Goal: Communication & Community: Answer question/provide support

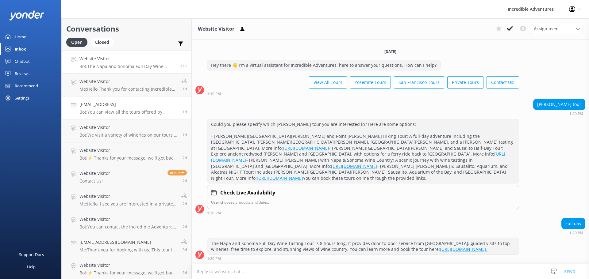
scroll to position [14, 0]
click at [123, 87] on p "Me: Hello Thank you for contacting Incredible Adventures. Right now instead of …" at bounding box center [127, 90] width 97 height 6
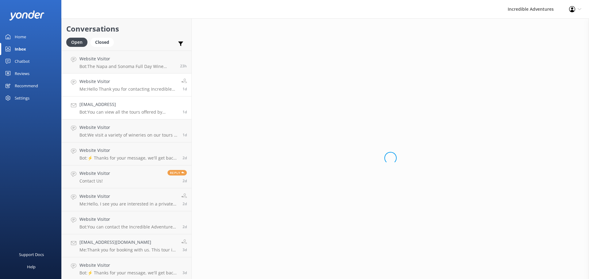
click at [123, 110] on p "Bot: You can view all the tours offered by Incredible Adventures at the followi…" at bounding box center [128, 113] width 98 height 6
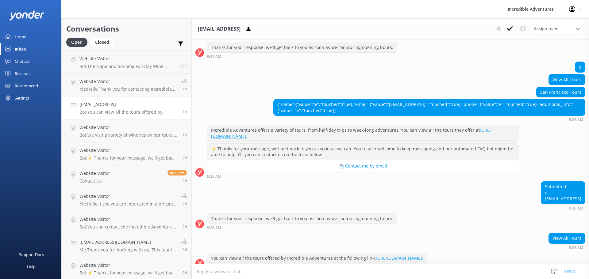
scroll to position [225, 0]
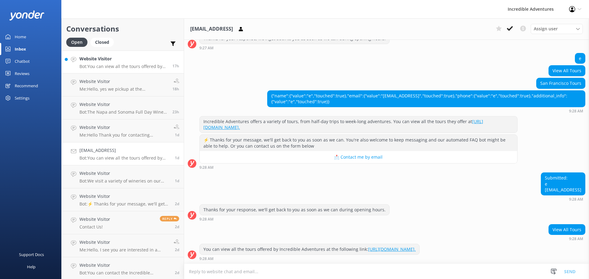
click at [124, 59] on h4 "Website Visitor" at bounding box center [123, 59] width 88 height 7
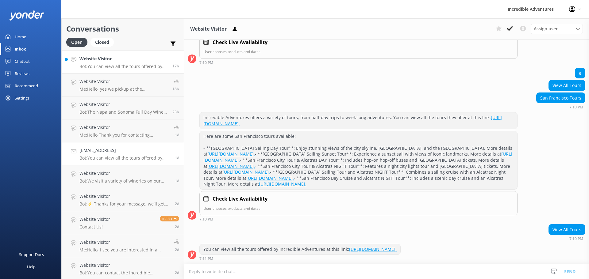
scroll to position [270, 0]
click at [119, 132] on div "Website Visitor Me: Hello Thank you for contacting Incredible Adventures. Right…" at bounding box center [124, 130] width 90 height 13
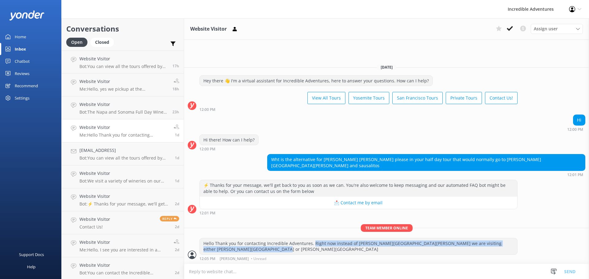
drag, startPoint x: 312, startPoint y: 243, endPoint x: 316, endPoint y: 250, distance: 7.7
click at [316, 250] on div "Hello Thank you for contacting Incredible Adventures. Right now instead of [PER…" at bounding box center [358, 247] width 317 height 16
copy div "Right now instead of [PERSON_NAME][GEOGRAPHIC_DATA][PERSON_NAME] we are visitin…"
